Goal: Task Accomplishment & Management: Use online tool/utility

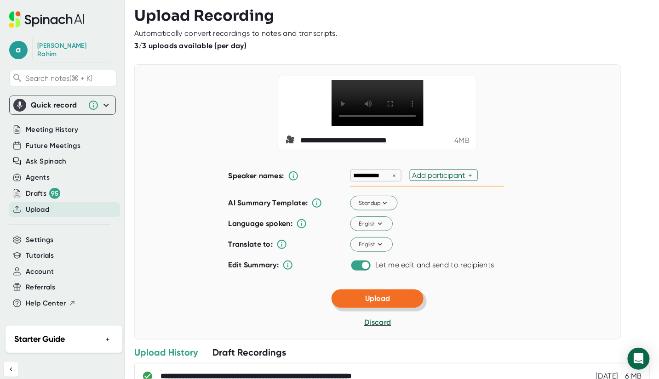
click at [396, 308] on button "Upload" at bounding box center [377, 299] width 92 height 18
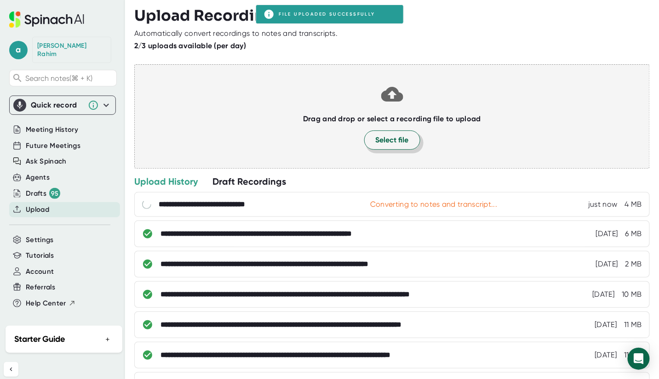
click at [388, 139] on span "Select file" at bounding box center [391, 140] width 33 height 11
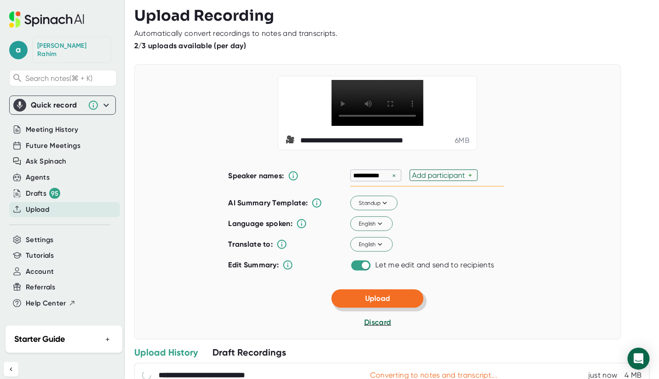
click at [386, 303] on span "Upload" at bounding box center [377, 298] width 25 height 9
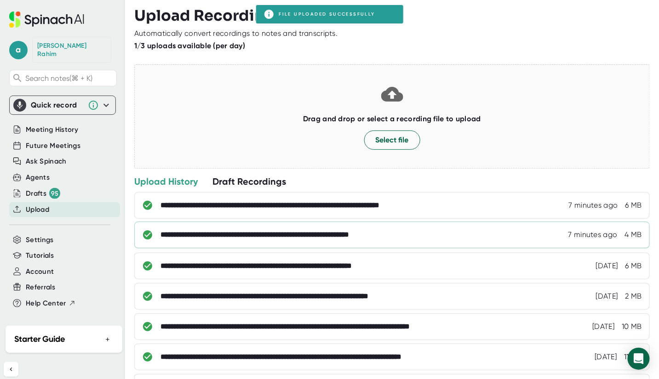
click at [369, 235] on div "**********" at bounding box center [288, 235] width 256 height 9
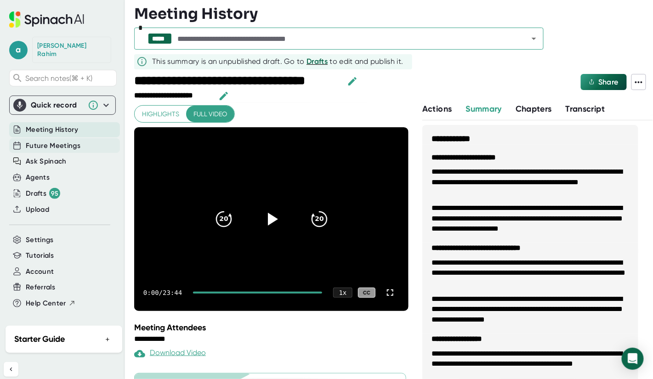
click at [43, 141] on span "Future Meetings" at bounding box center [53, 146] width 55 height 11
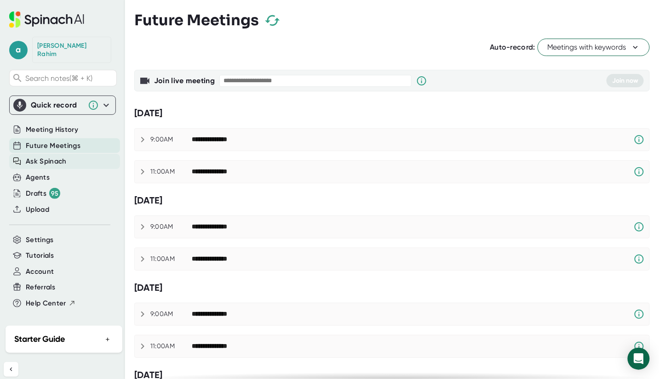
click at [40, 157] on span "Ask Spinach" at bounding box center [46, 161] width 41 height 11
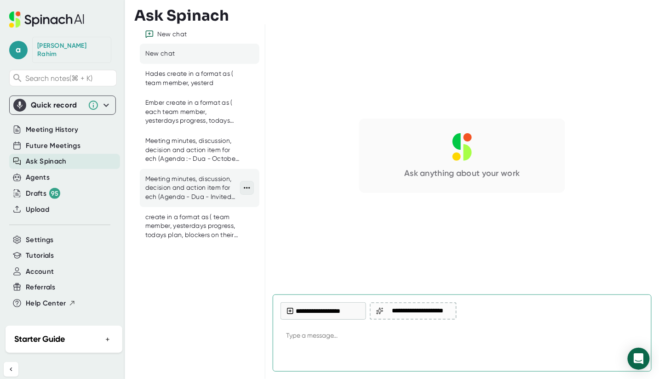
click at [250, 188] on icon at bounding box center [246, 187] width 9 height 9
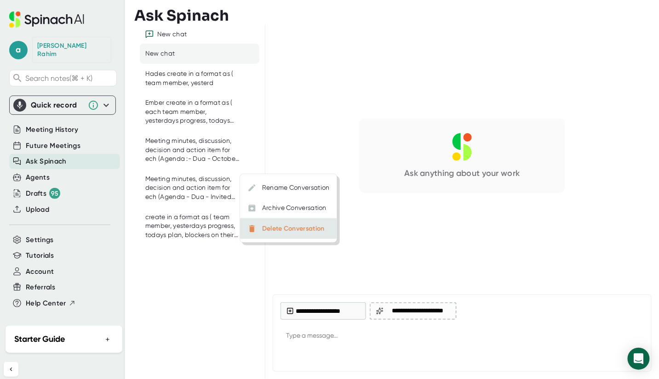
click at [279, 233] on li "Delete Conversation" at bounding box center [288, 229] width 97 height 20
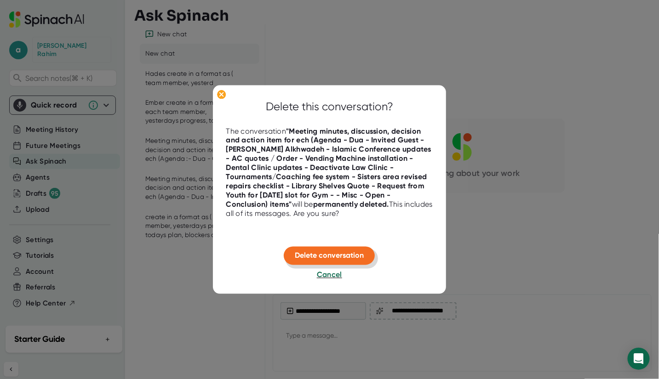
click at [324, 253] on span "Delete conversation" at bounding box center [329, 255] width 69 height 9
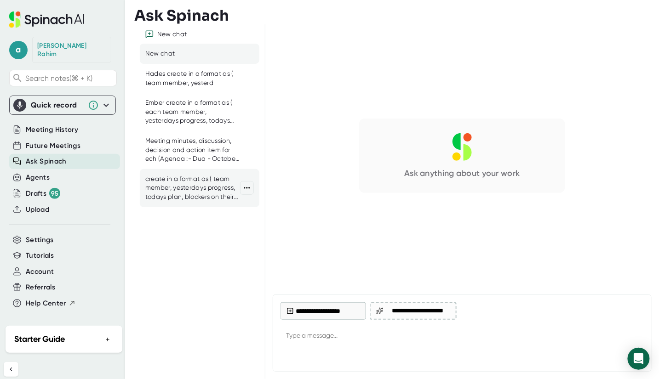
click at [220, 182] on div "create in a format as ( team member, yesterdays progress, todays plan, blockers…" at bounding box center [192, 188] width 95 height 27
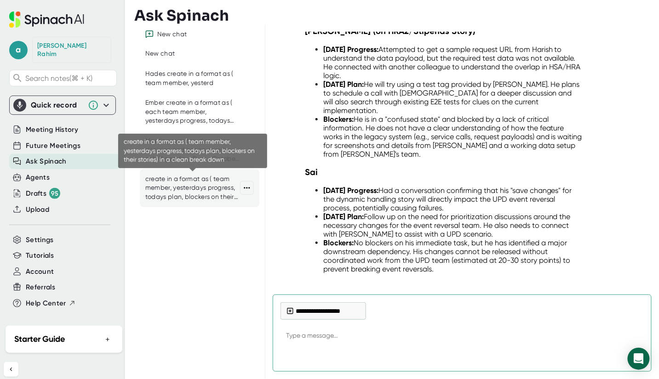
scroll to position [540, 0]
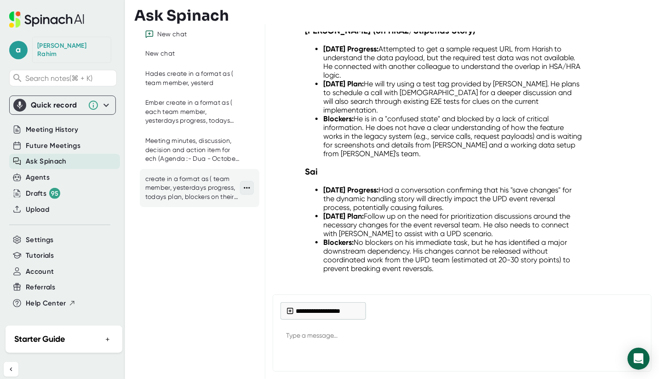
click at [245, 188] on icon at bounding box center [246, 187] width 9 height 9
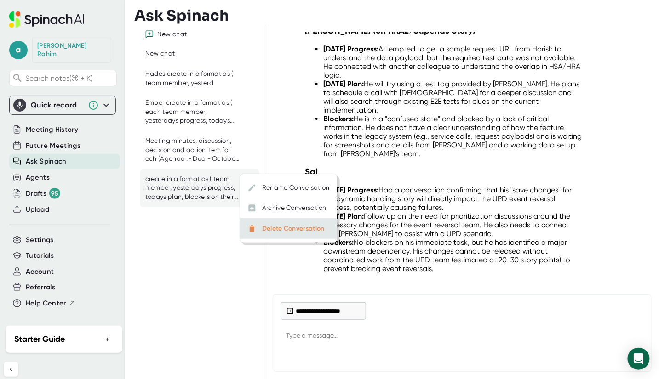
click at [281, 232] on div "Delete Conversation" at bounding box center [293, 229] width 63 height 8
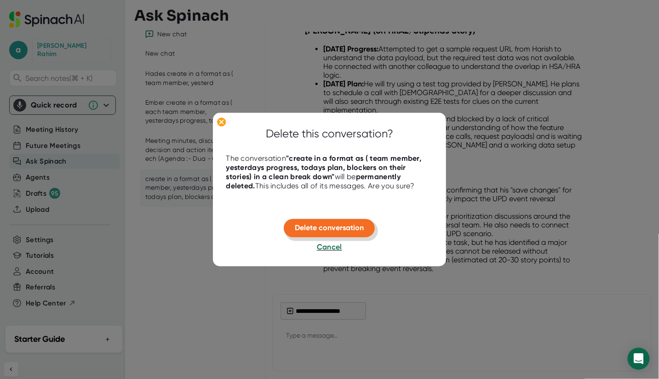
click at [296, 223] on button "Delete conversation" at bounding box center [329, 228] width 91 height 18
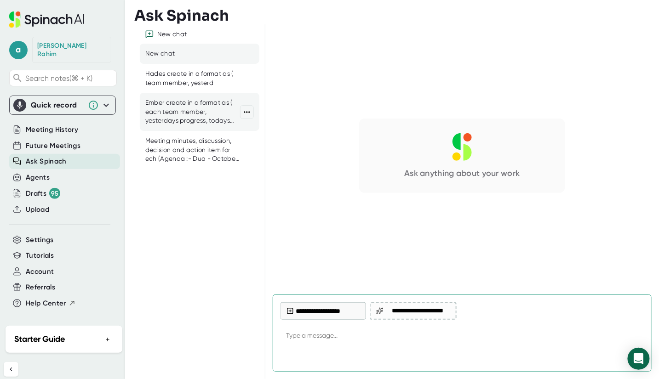
click at [186, 110] on div "Ember create in a format as ( each team member, yesterdays progress, todays pla…" at bounding box center [192, 111] width 95 height 27
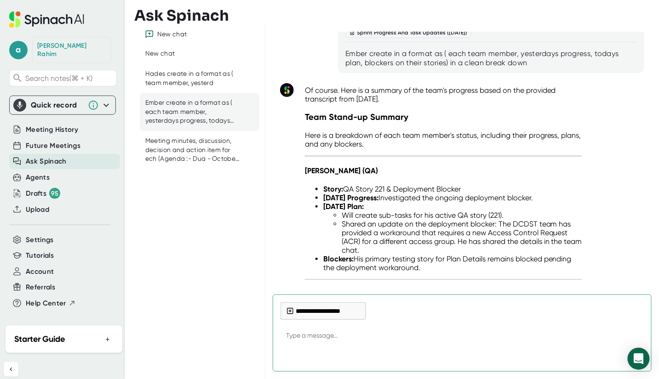
scroll to position [6657, 0]
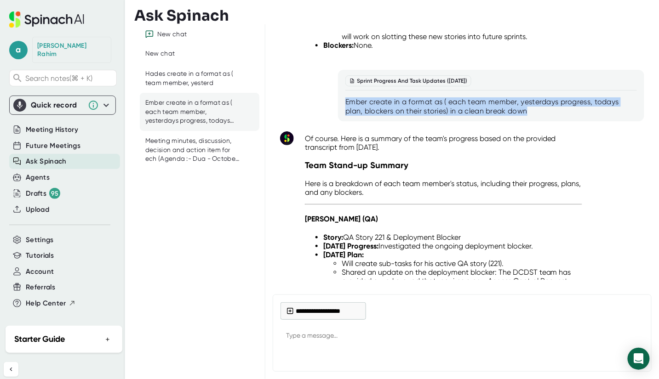
drag, startPoint x: 533, startPoint y: 202, endPoint x: 346, endPoint y: 191, distance: 186.9
click at [346, 116] on div "Ember create in a format as ( each team member, yesterdays progress, todays pla…" at bounding box center [490, 106] width 291 height 18
copy div "Ember create in a format as ( each team member, yesterdays progress, todays pla…"
click at [423, 116] on div "Ember create in a format as ( each team member, yesterdays progress, todays pla…" at bounding box center [490, 106] width 291 height 18
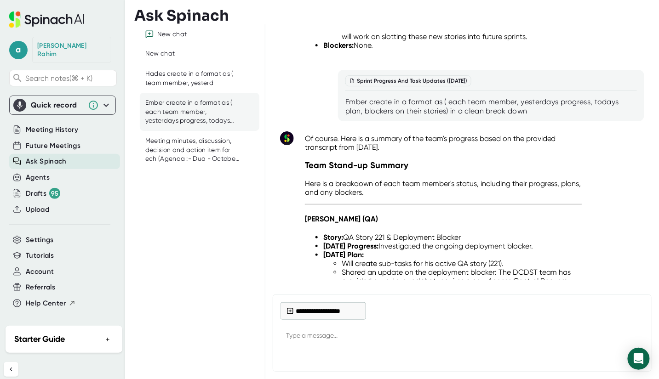
drag, startPoint x: 446, startPoint y: 201, endPoint x: 455, endPoint y: 204, distance: 9.0
click at [446, 116] on div "Ember create in a format as ( each team member, yesterdays progress, todays pla…" at bounding box center [490, 106] width 291 height 18
click at [445, 116] on div "Ember create in a format as ( each team member, yesterdays progress, todays pla…" at bounding box center [490, 106] width 291 height 18
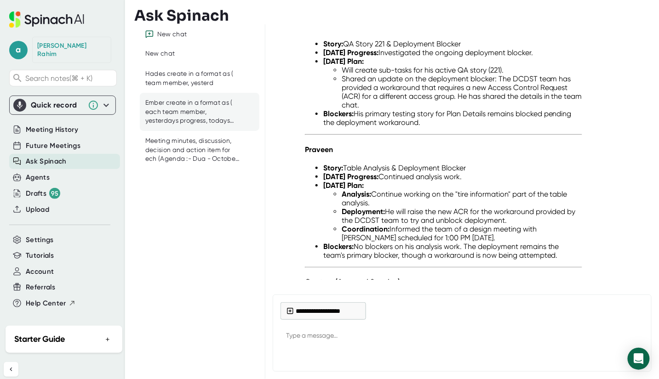
scroll to position [6898, 0]
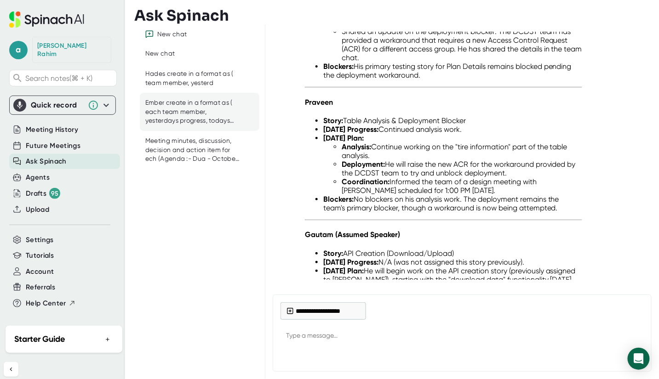
type textarea "x"
paste textarea "Ember create in a format as ( each team member, yesterdays progress, todays pla…"
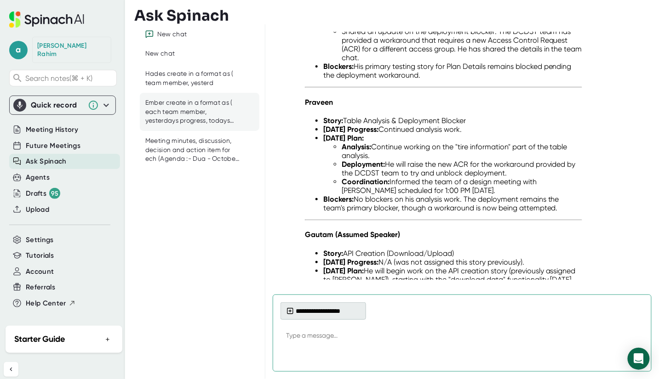
type textarea "Ember create in a format as ( each team member, yesterdays progress, todays pla…"
type textarea "x"
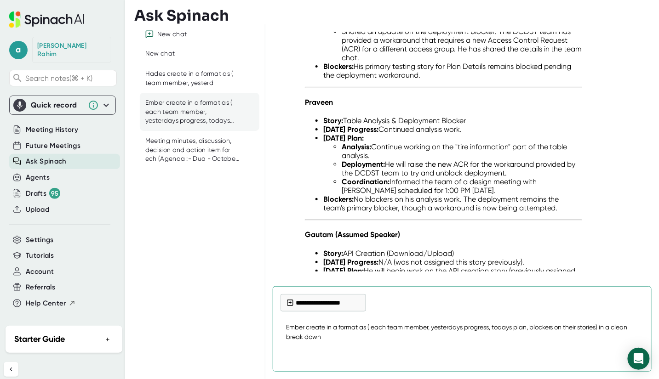
click at [603, 328] on textarea "Ember create in a format as ( each team member, yesterdays progress, todays pla…" at bounding box center [461, 332] width 363 height 30
type textarea "Ember create in a format as ( each team member, yesterdays progress, todays pla…"
type textarea "x"
type textarea "Ember create in a format as ( each team member, yesterdays progress, todays pla…"
type textarea "x"
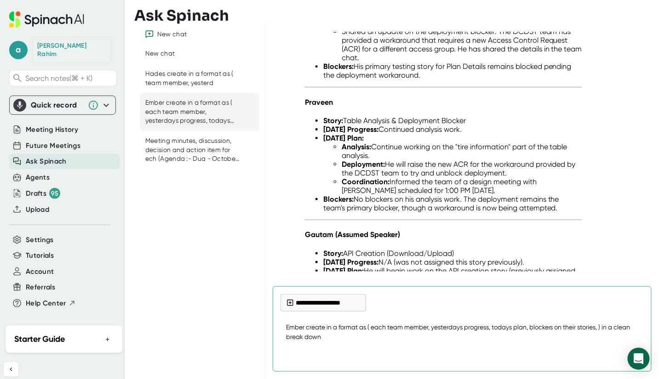
type textarea "Ember create in a format as ( each team member, yesterdays progress, todays pla…"
type textarea "x"
type textarea "Ember create in a format as ( each team member, yesterdays progress, todays pla…"
type textarea "x"
type textarea "Ember create in a format as ( each team member, yesterdays progress, todays pla…"
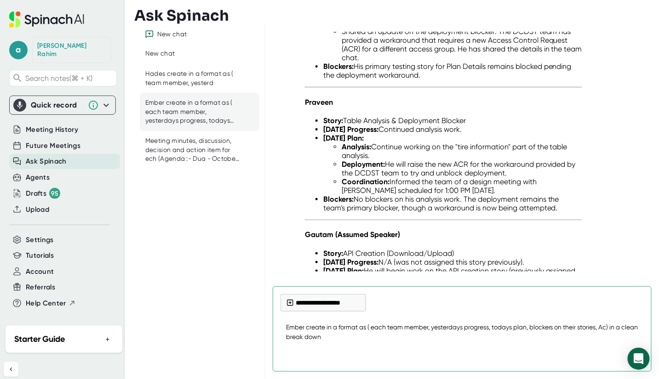
type textarea "x"
type textarea "Ember create in a format as ( each team member, yesterdays progress, todays pla…"
type textarea "x"
type textarea "Ember create in a format as ( each team member, yesterdays progress, todays pla…"
type textarea "x"
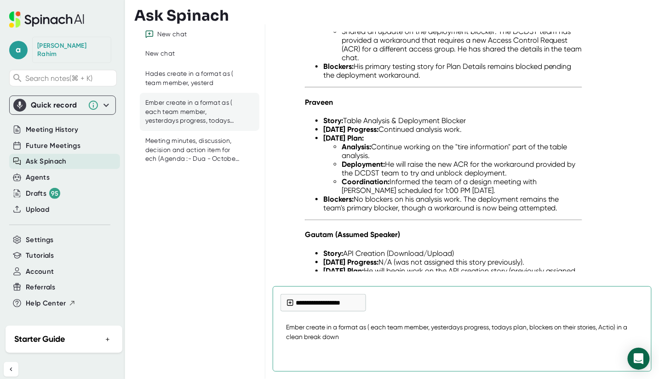
type textarea "Ember create in a format as ( each team member, yesterdays progress, todays pla…"
type textarea "x"
type textarea "Ember create in a format as ( each team member, yesterdays progress, todays pla…"
type textarea "x"
type textarea "Ember create in a format as ( each team member, yesterdays progress, todays pla…"
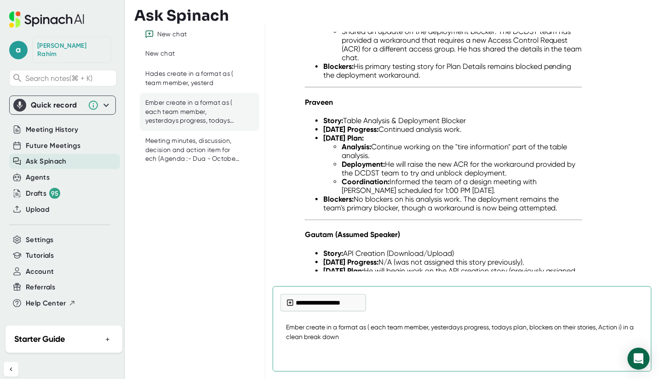
type textarea "x"
type textarea "Ember create in a format as ( each team member, yesterdays progress, todays pla…"
type textarea "x"
type textarea "Ember create in a format as ( each team member, yesterdays progress, todays pla…"
type textarea "x"
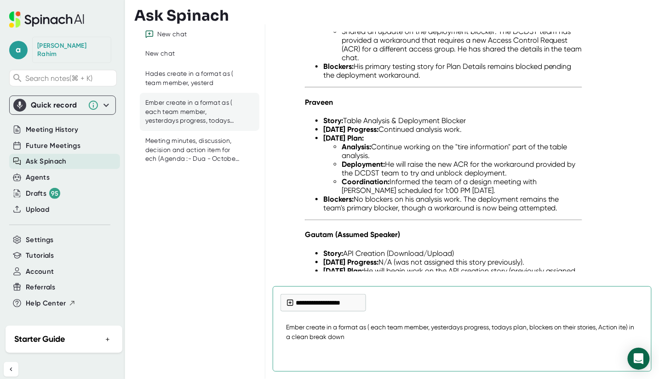
type textarea "Ember create in a format as ( each team member, yesterdays progress, todays pla…"
type textarea "x"
type textarea "Ember create in a format as ( each team member, yesterdays progress, todays pla…"
type textarea "x"
type textarea "Ember create in a format as ( each team member, yesterdays progress, todays pla…"
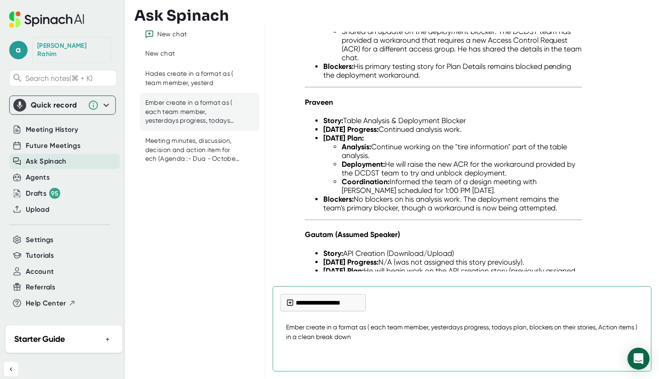
type textarea "x"
type textarea "Ember create in a format as ( each team member, yesterdays progress, todays pla…"
type textarea "x"
type textarea "Ember create in a format as ( each team member, yesterdays progress, todays pla…"
type textarea "x"
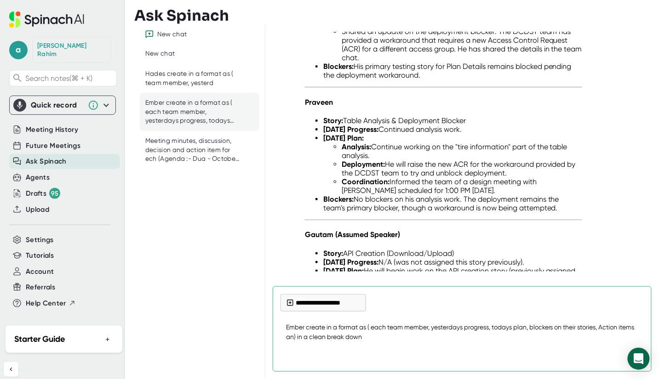
type textarea "Ember create in a format as ( each team member, yesterdays progress, todays pla…"
type textarea "x"
type textarea "Ember create in a format as ( each team member, yesterdays progress, todays pla…"
type textarea "x"
type textarea "Ember create in a format as ( each team member, yesterdays progress, todays pla…"
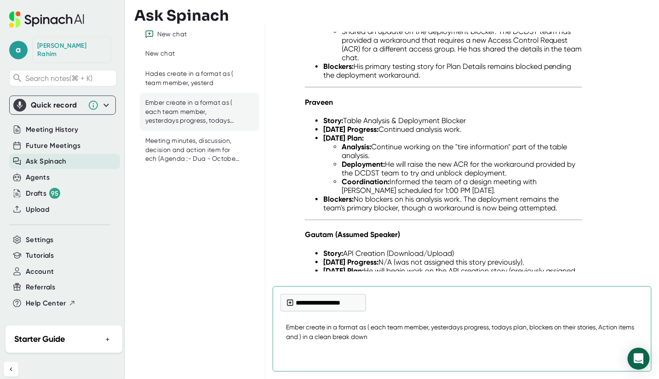
type textarea "x"
type textarea "Ember create in a format as ( each team member, yesterdays progress, todays pla…"
type textarea "x"
type textarea "Ember create in a format as ( each team member, yesterdays progress, todays pla…"
type textarea "x"
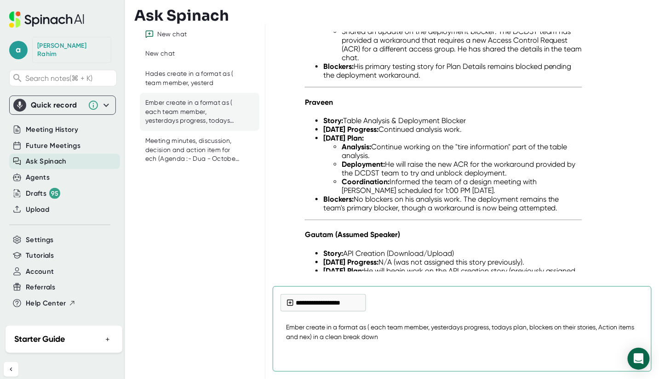
type textarea "Ember create in a format as ( each team member, yesterdays progress, todays pla…"
type textarea "x"
type textarea "Ember create in a format as ( each team member, yesterdays progress, todays pla…"
type textarea "x"
type textarea "Ember create in a format as ( each team member, yesterdays progress, todays pla…"
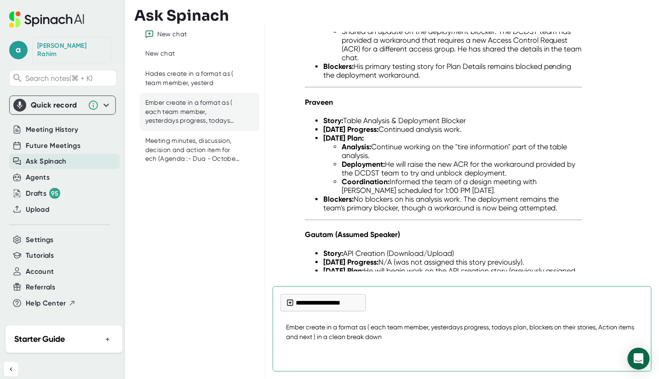
type textarea "x"
type textarea "Ember create in a format as ( each team member, yesterdays progress, todays pla…"
type textarea "x"
type textarea "Ember create in a format as ( each team member, yesterdays progress, todays pla…"
type textarea "x"
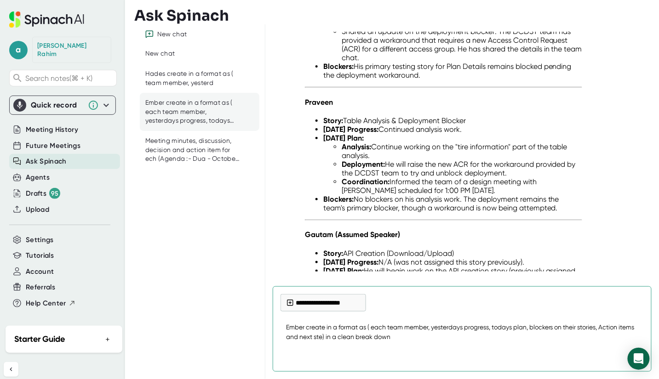
type textarea "Ember create in a format as ( each team member, yesterdays progress, todays pla…"
type textarea "x"
type textarea "Ember create in a format as ( each team member, yesterdays progress, todays pla…"
type textarea "x"
type textarea "Ember create in a format as ( each team member, yesterdays progress, todays pla…"
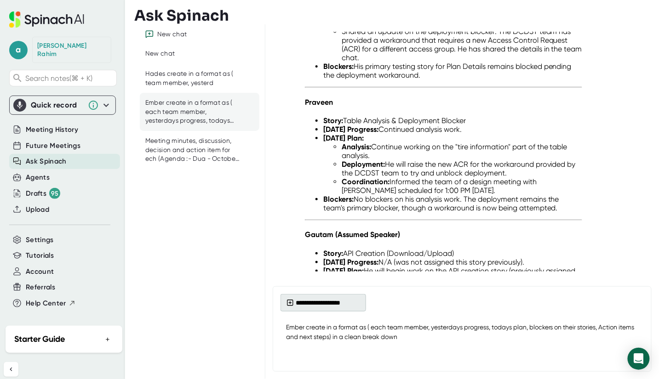
click at [347, 301] on button "**********" at bounding box center [322, 302] width 85 height 17
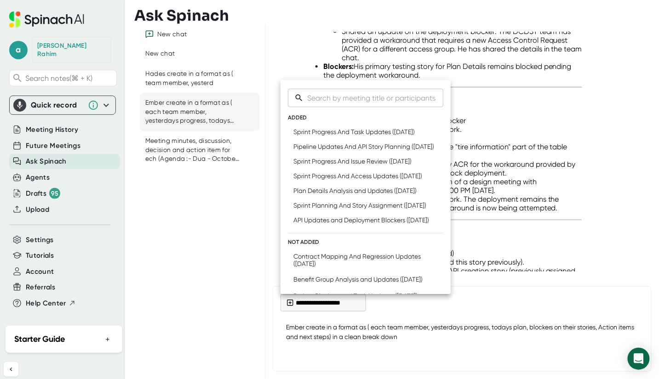
click at [245, 196] on div at bounding box center [329, 189] width 659 height 379
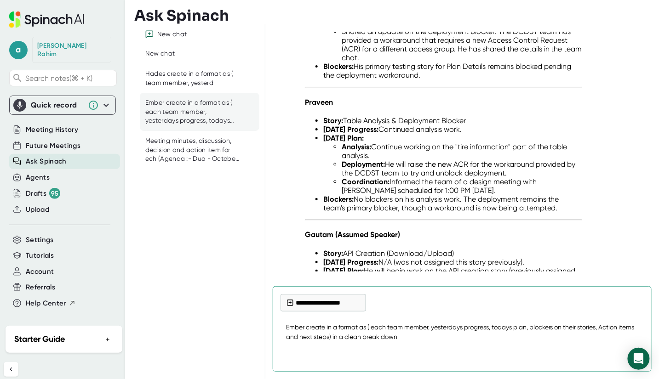
drag, startPoint x: 422, startPoint y: 338, endPoint x: 300, endPoint y: 329, distance: 123.0
click at [265, 323] on div "API Updates and Deployment Blockers ([DATE]) Ember create in a format as ( each…" at bounding box center [461, 201] width 393 height 355
type textarea "x"
click at [29, 205] on span "Upload" at bounding box center [37, 210] width 23 height 11
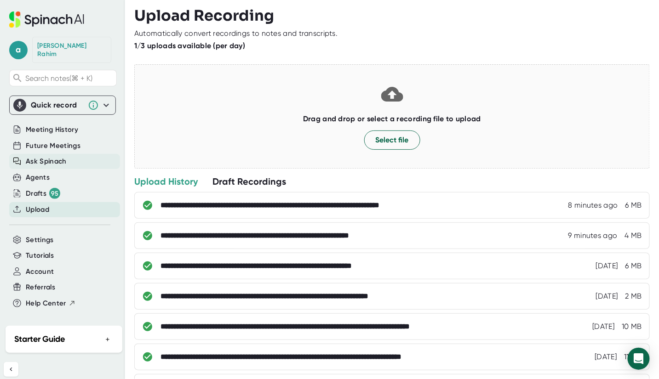
click at [48, 156] on span "Ask Spinach" at bounding box center [46, 161] width 41 height 11
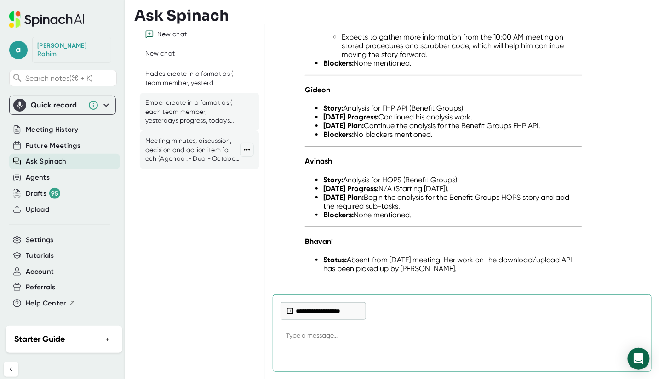
scroll to position [7393, 0]
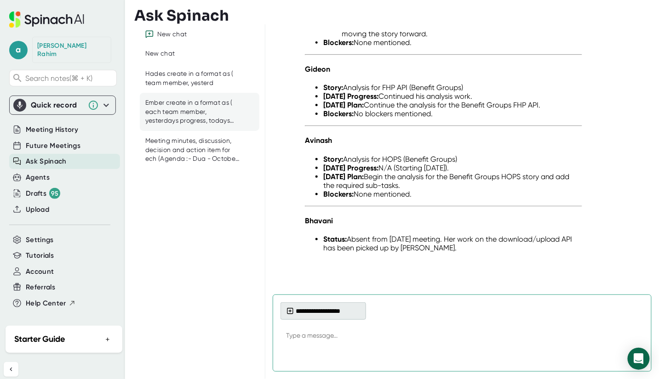
click at [327, 310] on button "**********" at bounding box center [322, 310] width 85 height 17
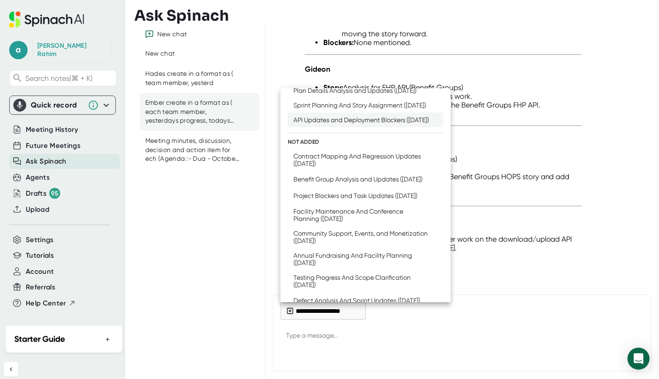
scroll to position [159, 0]
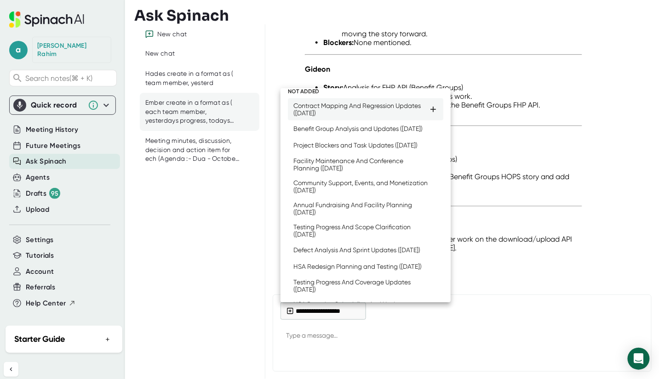
click at [351, 132] on div "Benefit Group Analysis and Updates ([DATE])" at bounding box center [357, 128] width 129 height 7
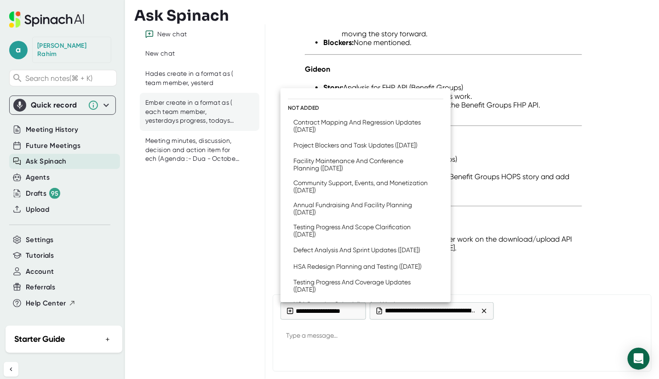
click at [305, 335] on div at bounding box center [329, 189] width 659 height 379
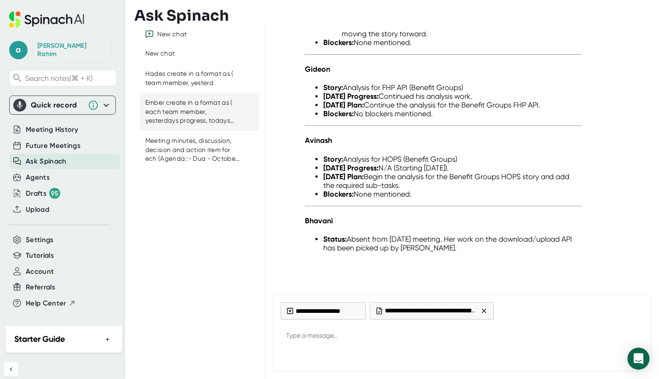
type textarea "x"
click at [297, 337] on textarea at bounding box center [461, 336] width 363 height 22
paste textarea "Ember create in a format as ( each team member, yesterdays progress, todays pla…"
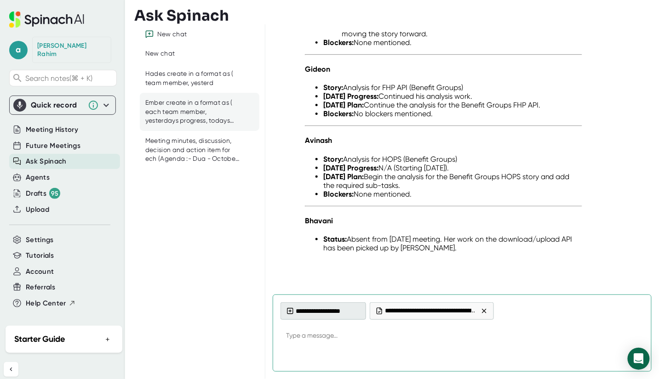
type textarea "Ember create in a format as ( each team member, yesterdays progress, todays pla…"
type textarea "x"
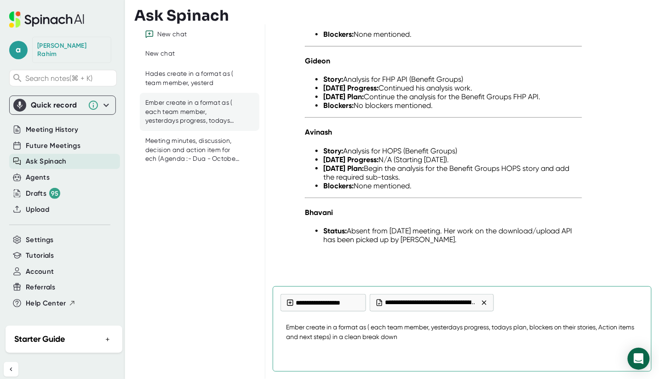
type textarea "Ember create in a format as ( each team member, yesterdays progress, todays pla…"
click at [624, 357] on div at bounding box center [461, 355] width 363 height 17
click at [626, 358] on div at bounding box center [461, 355] width 363 height 17
click at [626, 356] on div at bounding box center [461, 355] width 363 height 17
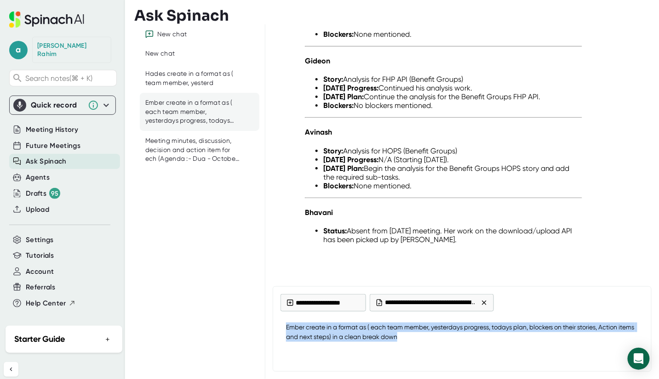
click at [453, 347] on div "**********" at bounding box center [462, 328] width 379 height 85
type textarea "x"
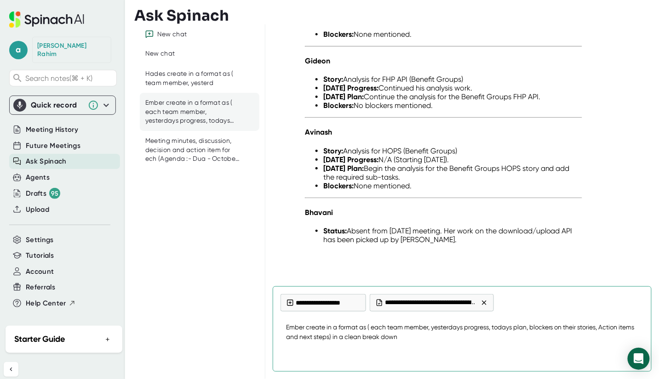
click at [453, 340] on textarea "Ember create in a format as ( each team member, yesterdays progress, todays pla…" at bounding box center [461, 332] width 363 height 30
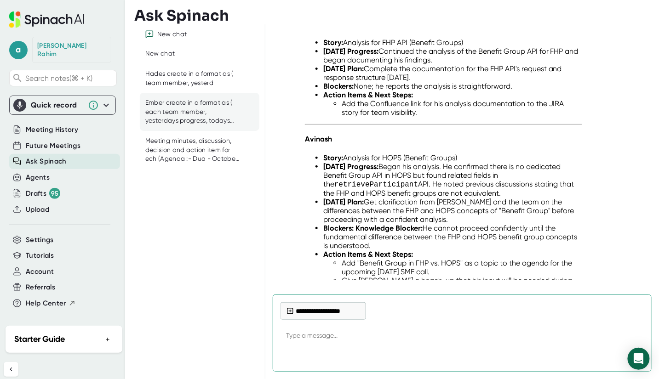
scroll to position [7788, 0]
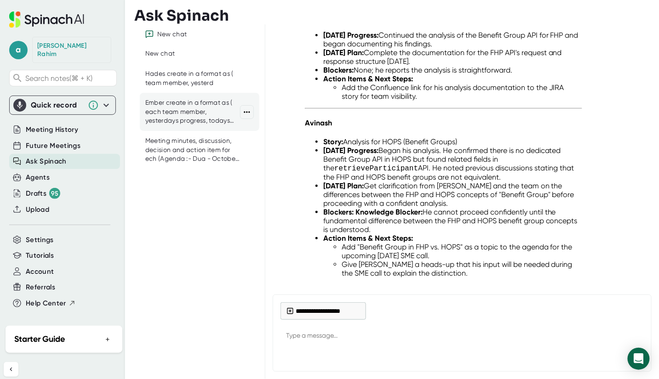
click at [191, 98] on div "Ember create in a format as ( each team member, yesterdays progress, todays pla…" at bounding box center [192, 111] width 95 height 27
click at [190, 98] on div "Ember create in a format as ( each team member, yesterdays progress, todays pla…" at bounding box center [192, 111] width 95 height 27
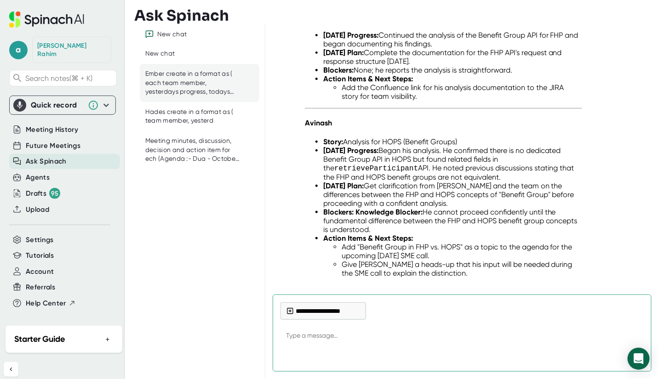
type textarea "x"
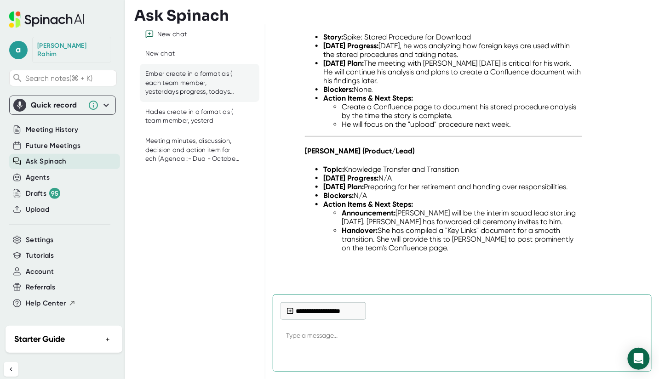
scroll to position [8854, 0]
paste textarea "Ember create in a format as ( each team member, yesterdays progress, todays pla…"
type textarea "Ember create in a format as ( each team member, yesterdays progress, todays pla…"
type textarea "x"
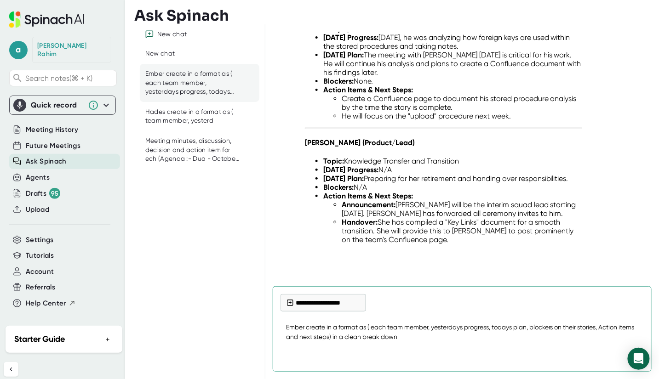
drag, startPoint x: 304, startPoint y: 325, endPoint x: 273, endPoint y: 324, distance: 31.3
click at [273, 325] on div "**********" at bounding box center [462, 328] width 379 height 85
type textarea "H create in a format as ( each team member, yesterdays progress, todays plan, b…"
type textarea "x"
type textarea "Ha create in a format as ( each team member, yesterdays progress, todays plan, …"
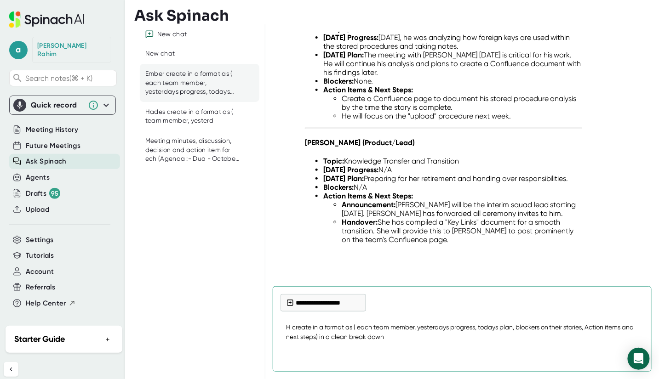
type textarea "x"
type textarea "Had create in a format as ( each team member, yesterdays progress, todays plan,…"
type textarea "x"
type textarea "Hade create in a format as ( each team member, yesterdays progress, todays plan…"
type textarea "x"
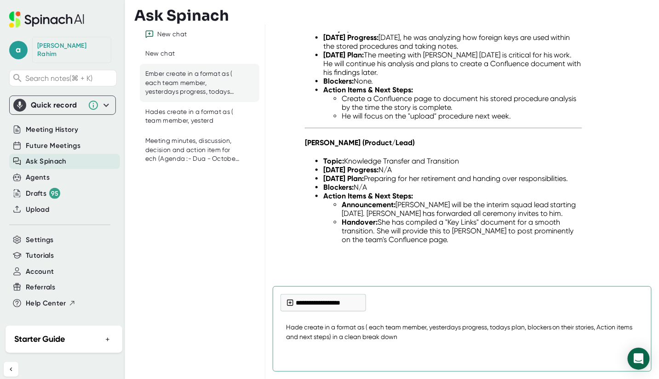
type textarea "Hades create in a format as ( each team member, yesterdays progress, todays pla…"
type textarea "x"
type textarea "Hades create in a format as ( each team member, yesterdays progress, todays pla…"
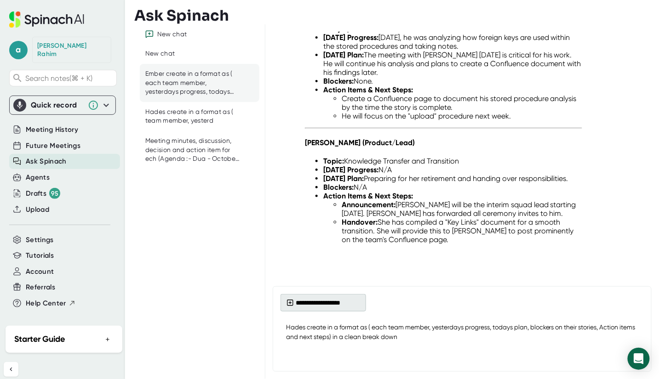
click at [341, 306] on button "**********" at bounding box center [322, 302] width 85 height 17
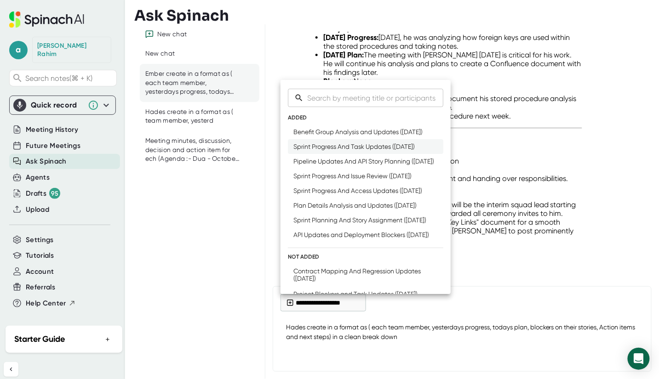
click at [350, 150] on div "Sprint Progress And Task Updates ([DATE])" at bounding box center [353, 146] width 121 height 7
click at [363, 150] on div "Sprint Progress And Task Updates ([DATE])" at bounding box center [353, 146] width 121 height 7
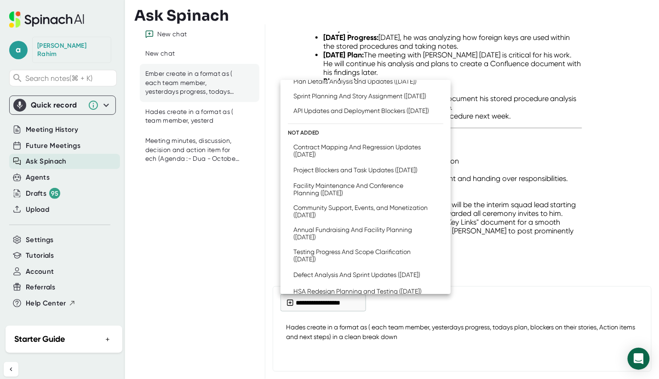
scroll to position [129, 0]
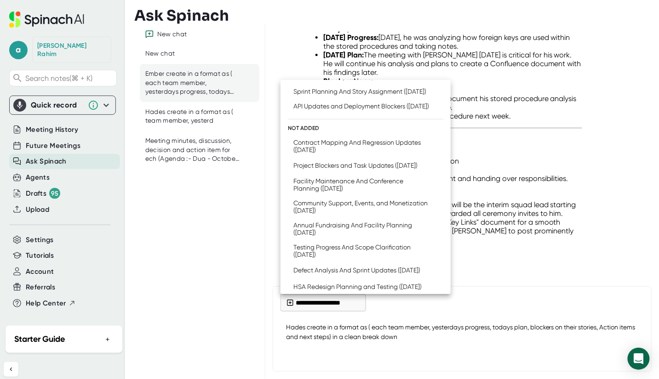
click at [430, 351] on div at bounding box center [329, 189] width 659 height 379
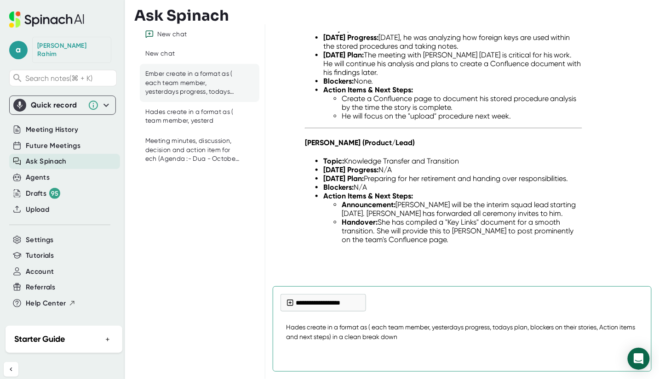
drag, startPoint x: 426, startPoint y: 340, endPoint x: 260, endPoint y: 335, distance: 166.5
click at [256, 336] on div "New chat New chat Ember create in a format as ( each team member, yesterdays pr…" at bounding box center [396, 201] width 524 height 355
drag, startPoint x: 287, startPoint y: 327, endPoint x: 419, endPoint y: 334, distance: 132.1
click at [436, 332] on textarea "Hades create in a format as ( each team member, yesterdays progress, todays pla…" at bounding box center [461, 332] width 363 height 30
drag, startPoint x: 418, startPoint y: 338, endPoint x: 316, endPoint y: 325, distance: 103.3
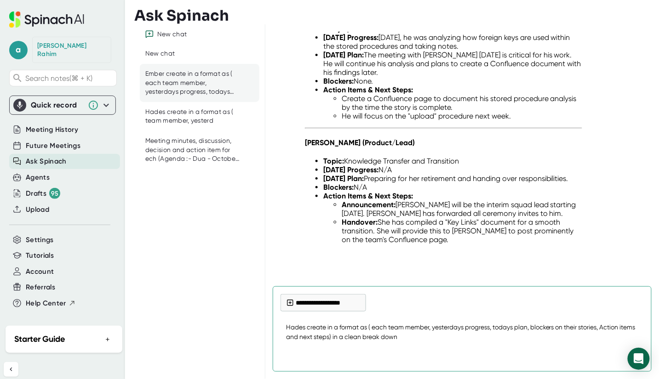
click at [268, 316] on div "API Updates and Deployment Blockers ([DATE]) Ember create in a format as ( each…" at bounding box center [461, 201] width 393 height 355
click at [185, 126] on div "Hades create in a format as ( team member, yesterd" at bounding box center [199, 116] width 119 height 29
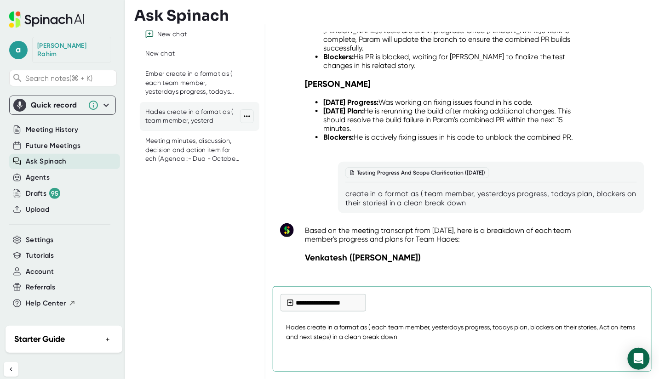
scroll to position [5123, 0]
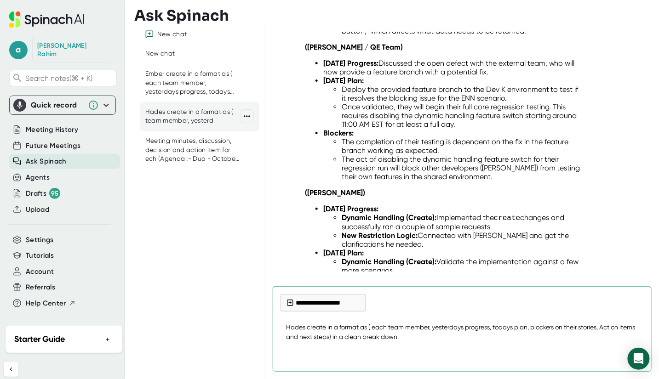
click at [203, 124] on div "Hades create in a format as ( team member, yesterd" at bounding box center [192, 117] width 95 height 18
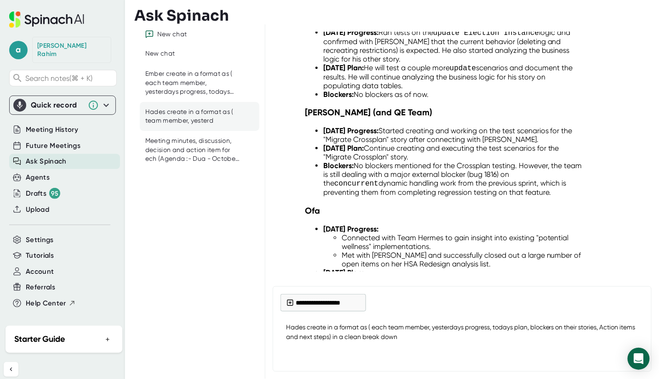
scroll to position [10034, 0]
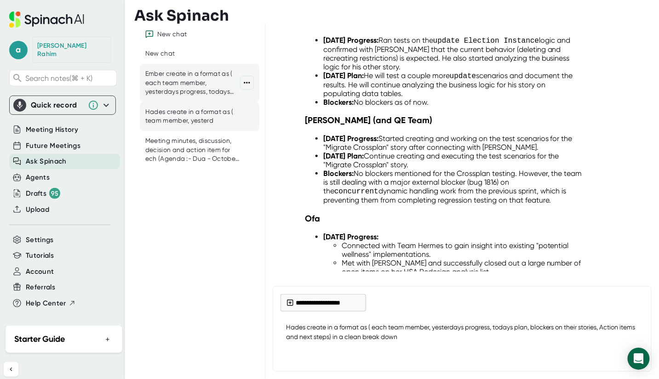
click at [207, 93] on div "Ember create in a format as ( each team member, yesterdays progress, todays pla…" at bounding box center [192, 82] width 95 height 27
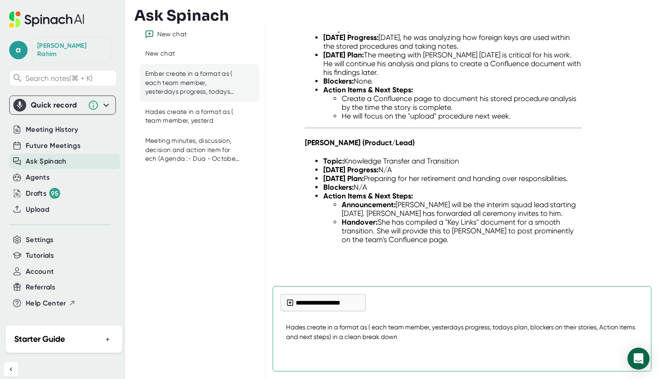
type textarea "x"
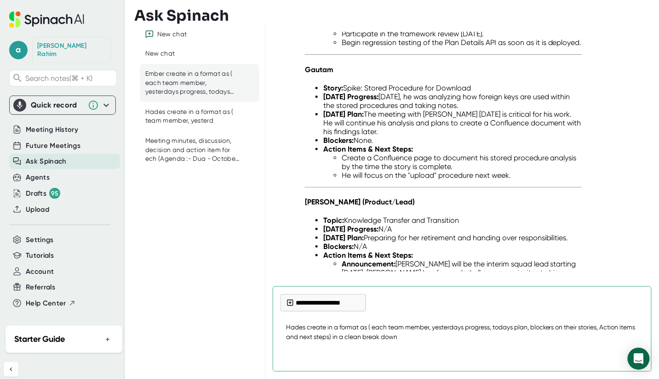
type textarea "x"
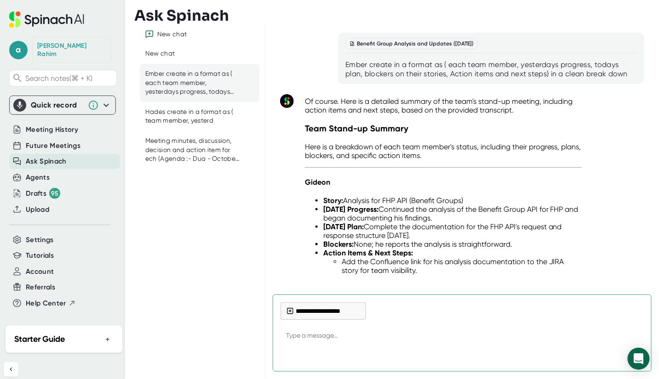
scroll to position [7585, 0]
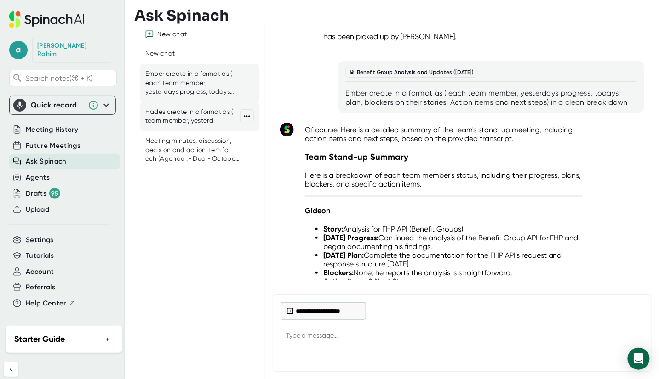
click at [205, 120] on div "Hades create in a format as ( team member, yesterd" at bounding box center [192, 117] width 95 height 18
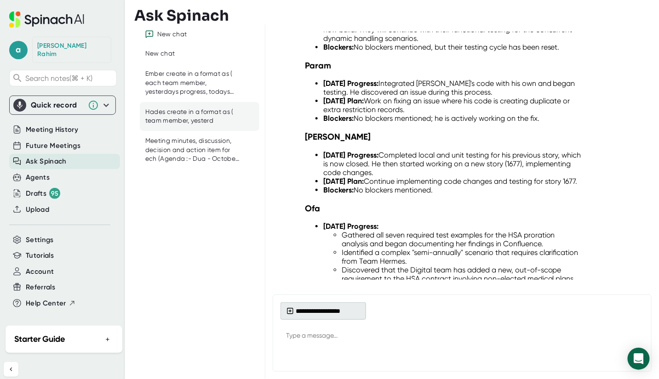
scroll to position [8118, 0]
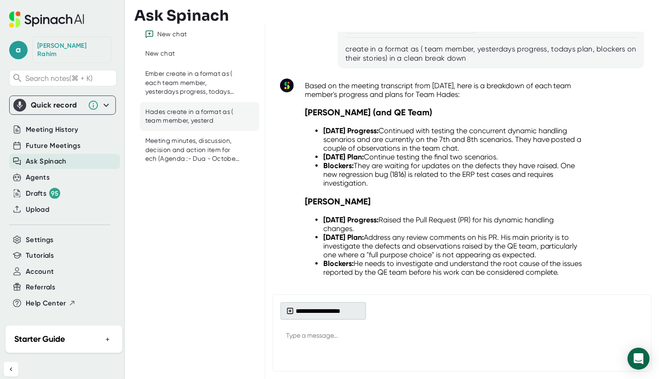
click at [337, 306] on button "**********" at bounding box center [322, 310] width 85 height 17
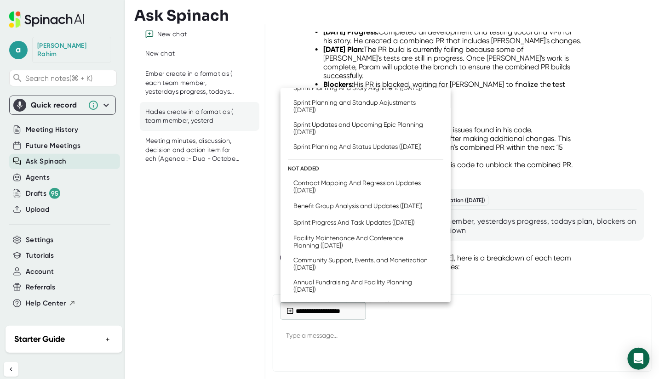
scroll to position [258, 0]
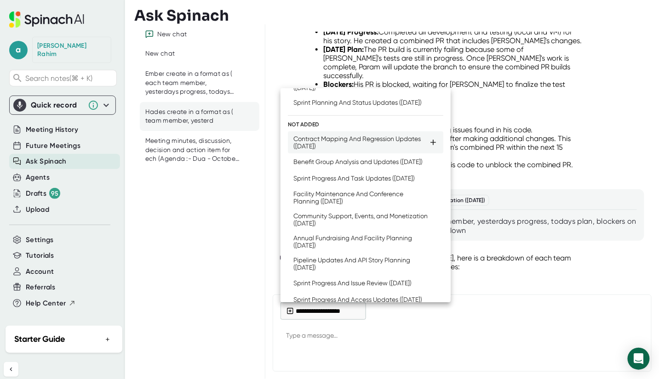
click at [353, 150] on div "Contract Mapping And Regression Updates ([DATE])" at bounding box center [360, 142] width 135 height 15
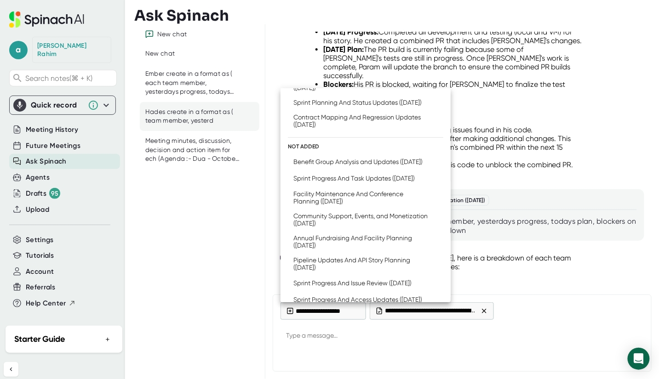
click at [323, 344] on div at bounding box center [329, 189] width 659 height 379
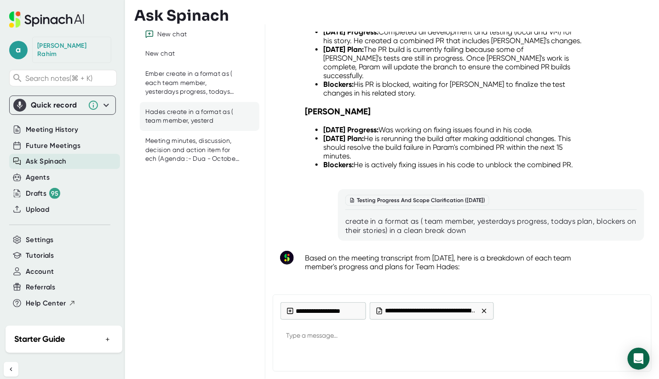
type textarea "x"
paste textarea "Hades create in a format as ( each team member, yesterdays progress, todays pla…"
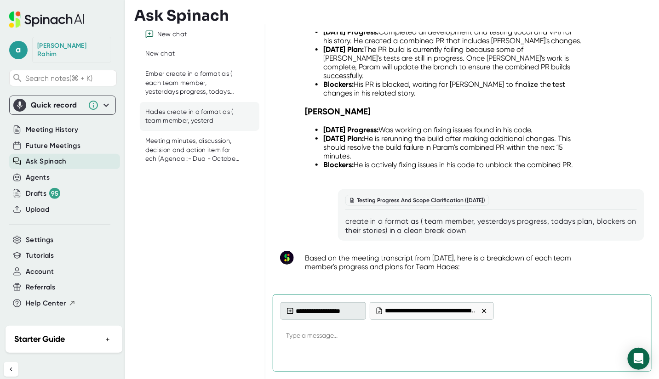
type textarea "Hades create in a format as ( each team member, yesterdays progress, todays pla…"
type textarea "x"
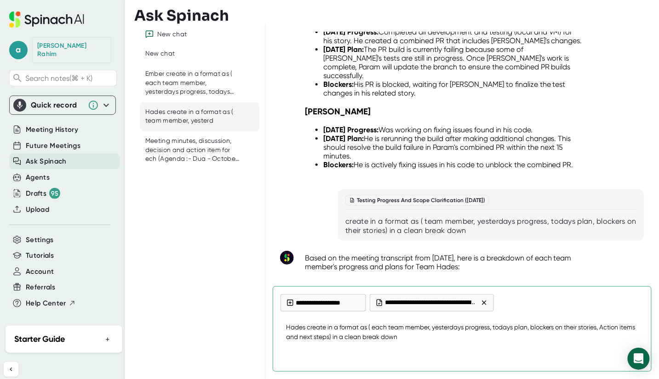
type textarea "Hades create in a format as ( each team member, yesterdays progress, todays pla…"
click at [564, 352] on div at bounding box center [461, 355] width 363 height 17
type textarea "x"
click at [435, 339] on textarea "Hades create in a format as ( each team member, yesterdays progress, todays pla…" at bounding box center [461, 332] width 363 height 30
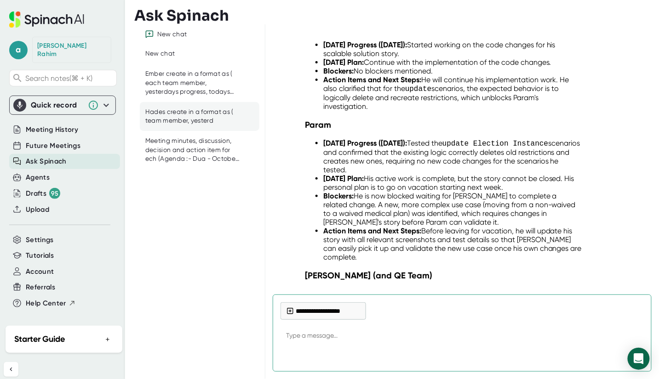
scroll to position [10817, 0]
type textarea "x"
